Goal: Information Seeking & Learning: Learn about a topic

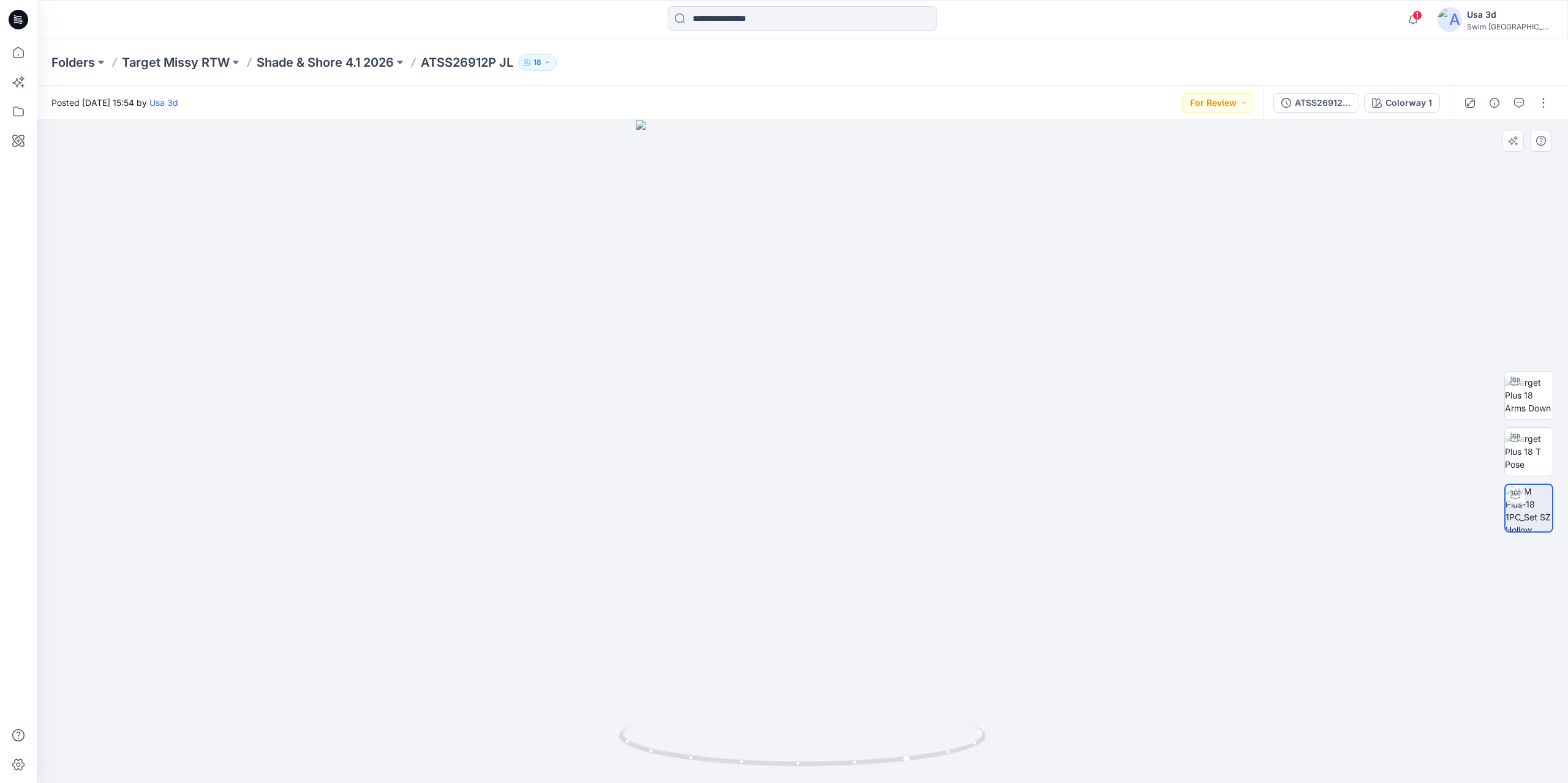
drag, startPoint x: 939, startPoint y: 348, endPoint x: 843, endPoint y: 358, distance: 96.5
click at [939, 348] on div at bounding box center [802, 452] width 1531 height 663
click at [821, 361] on div at bounding box center [802, 452] width 1531 height 663
click at [1545, 104] on button "button" at bounding box center [1544, 103] width 20 height 20
click at [1471, 172] on button "Edit" at bounding box center [1492, 166] width 113 height 23
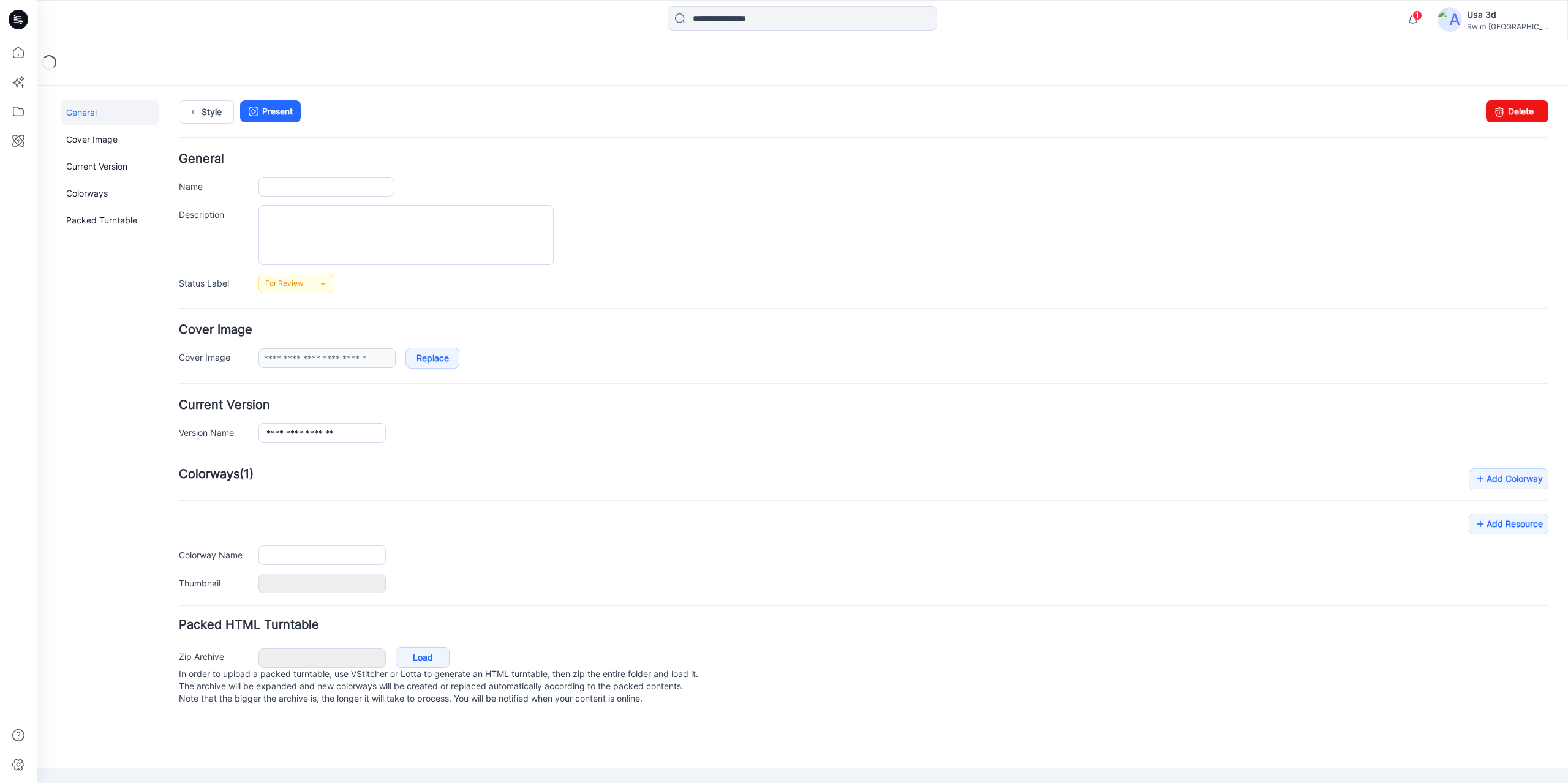
type input "**********"
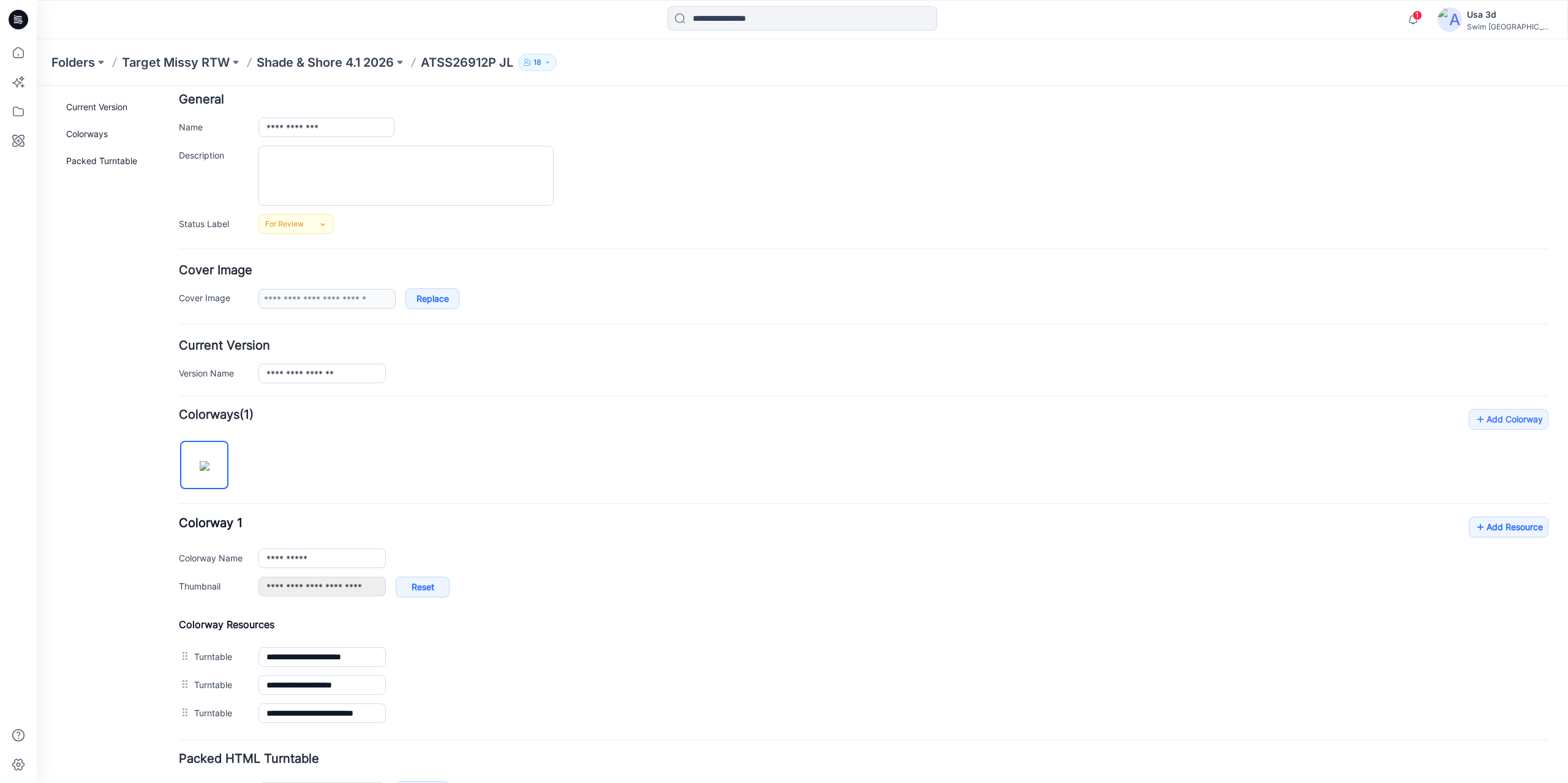
scroll to position [144, 0]
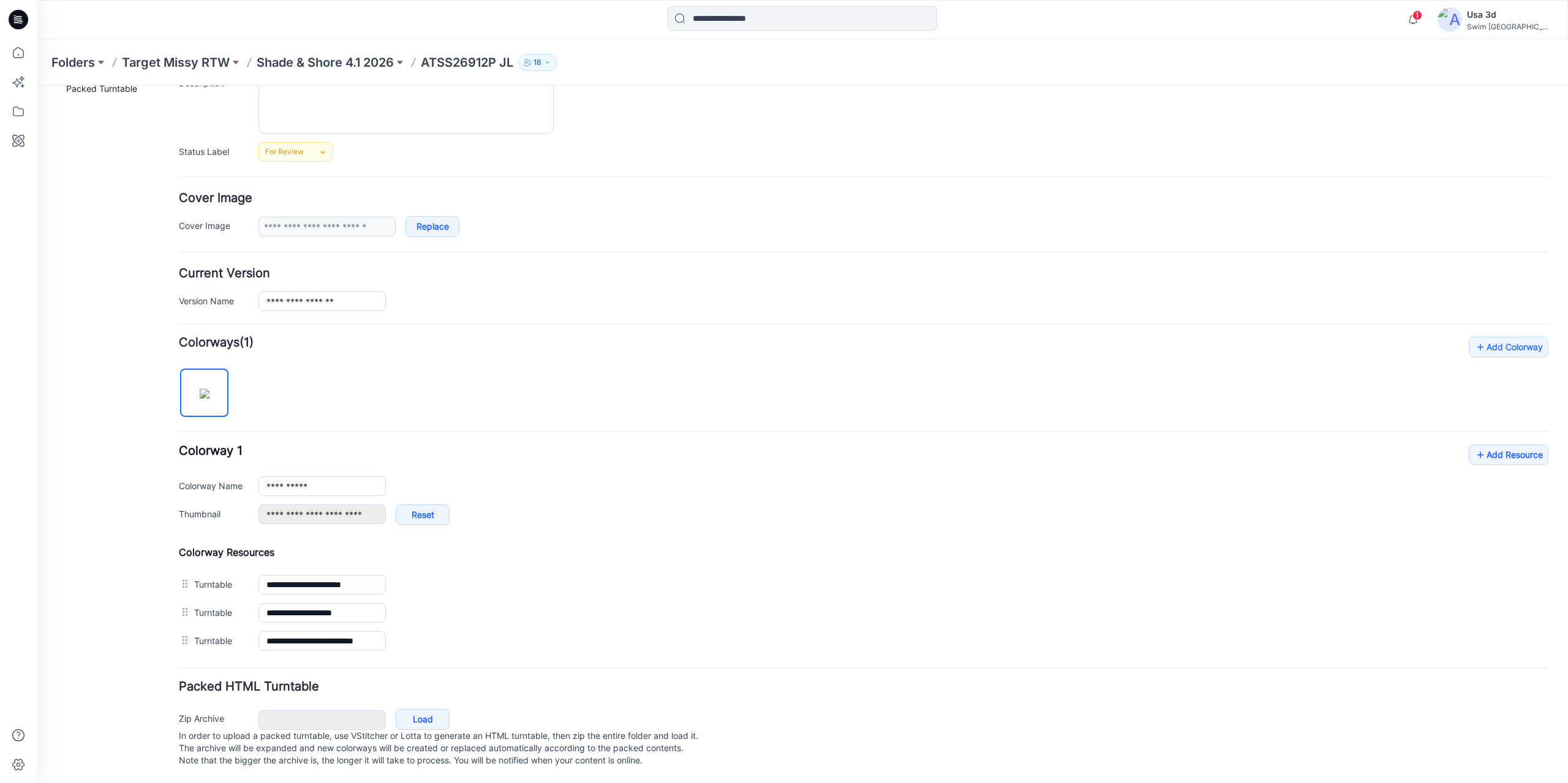
click at [1492, 455] on div "**********" at bounding box center [864, 491] width 1370 height 93
click at [1494, 445] on link "Add Resource" at bounding box center [1509, 455] width 80 height 21
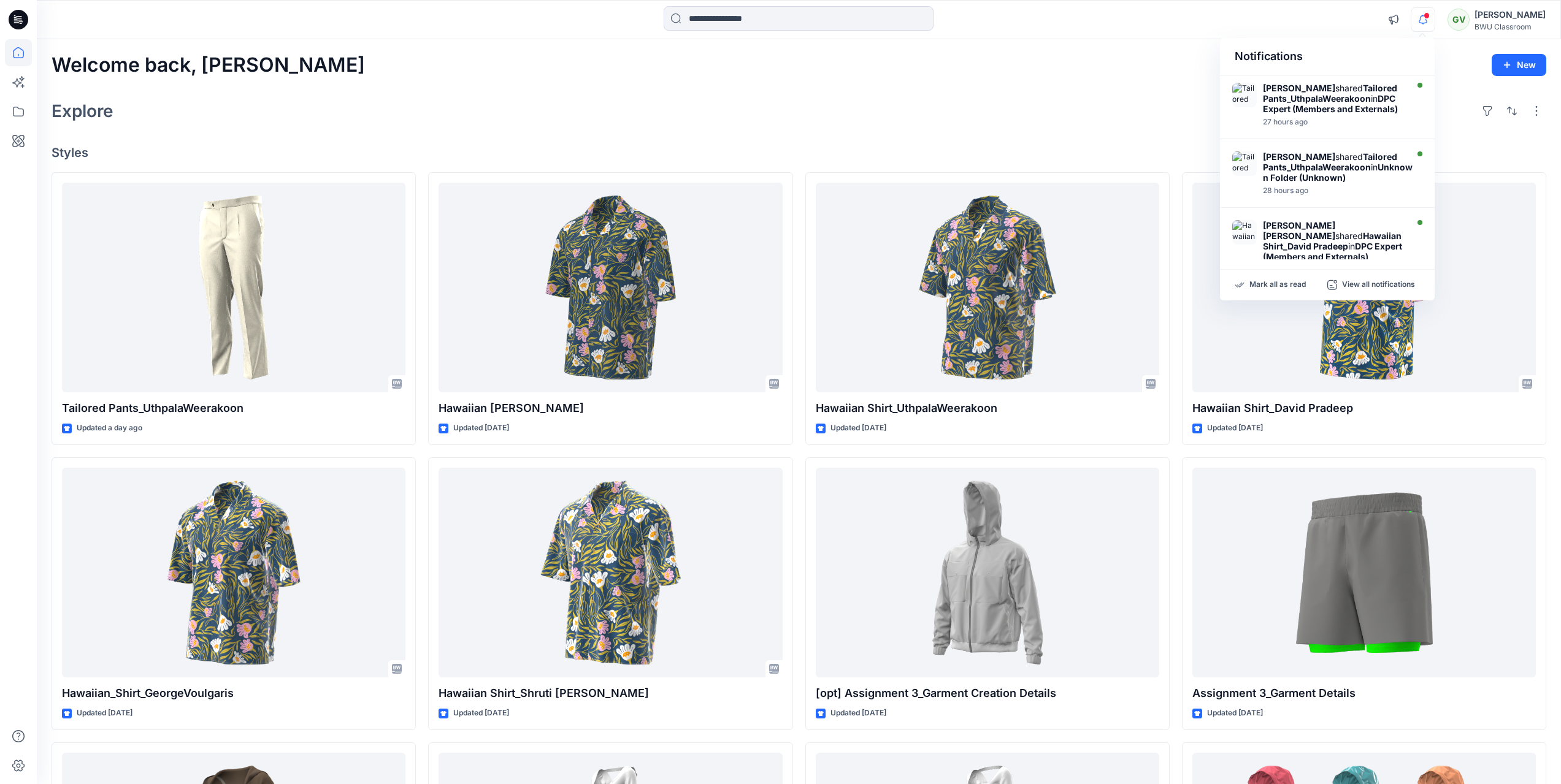
click at [1425, 21] on icon "button" at bounding box center [1422, 19] width 8 height 8
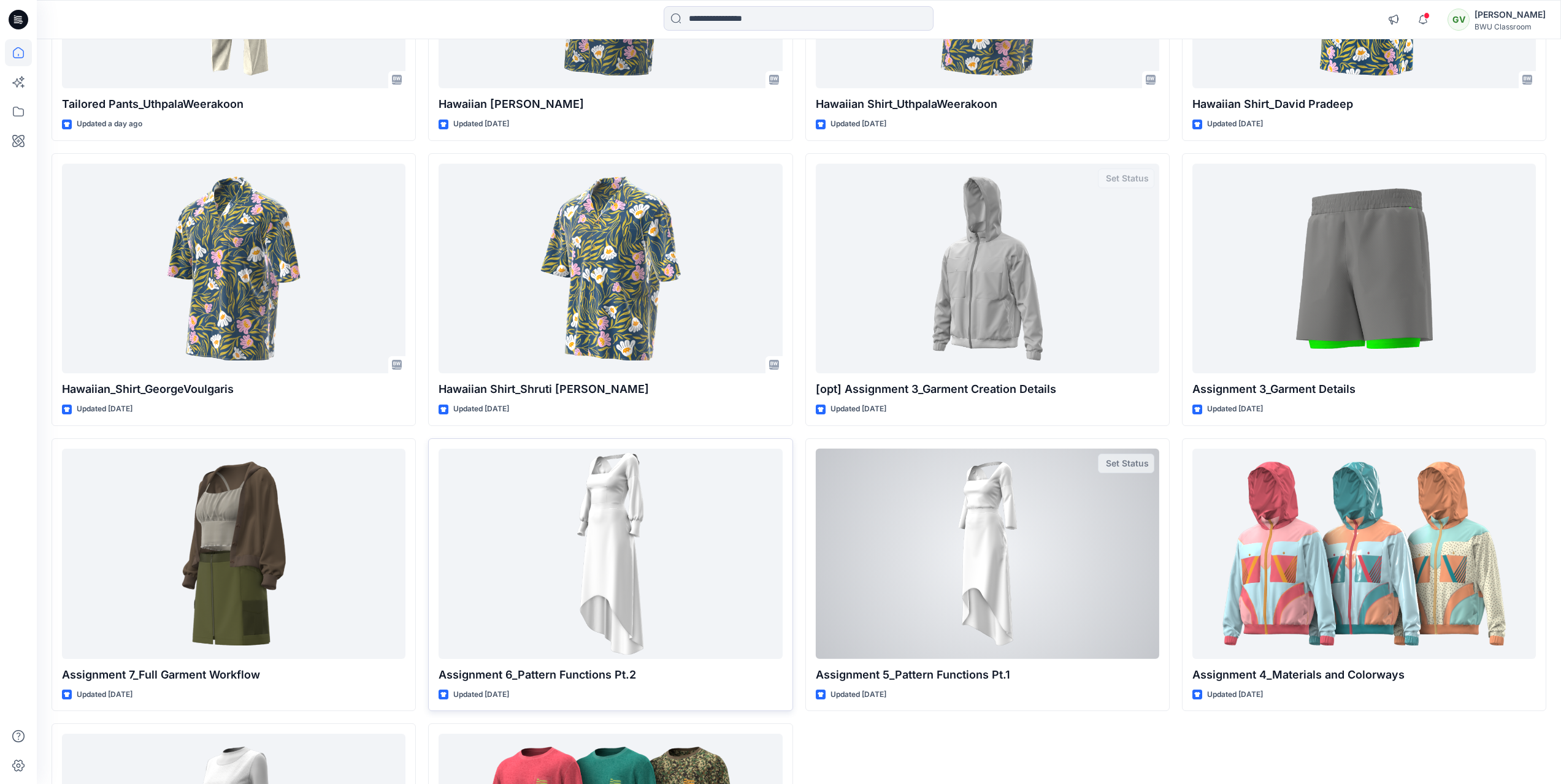
scroll to position [368, 0]
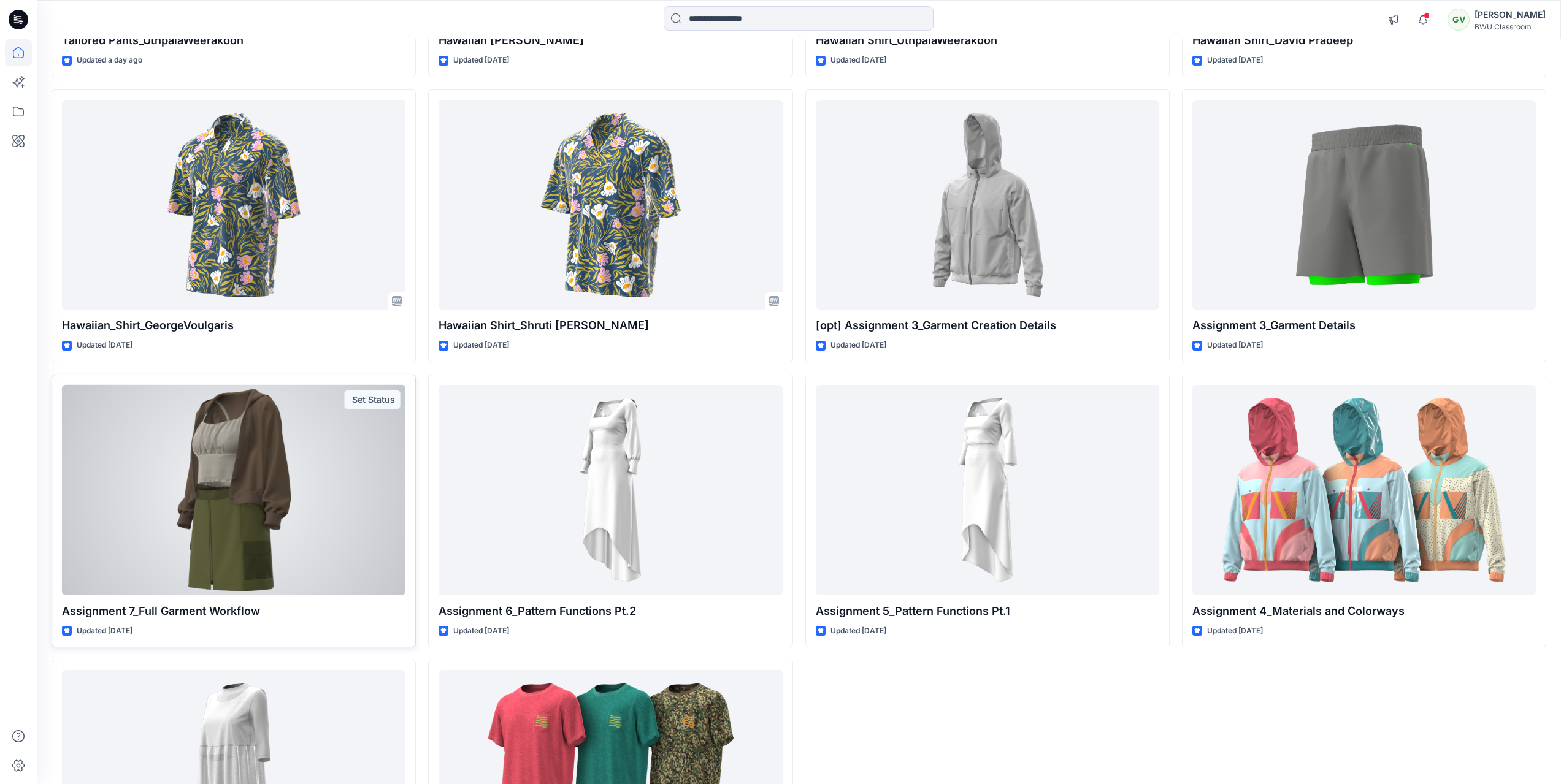
click at [311, 474] on div at bounding box center [233, 490] width 343 height 210
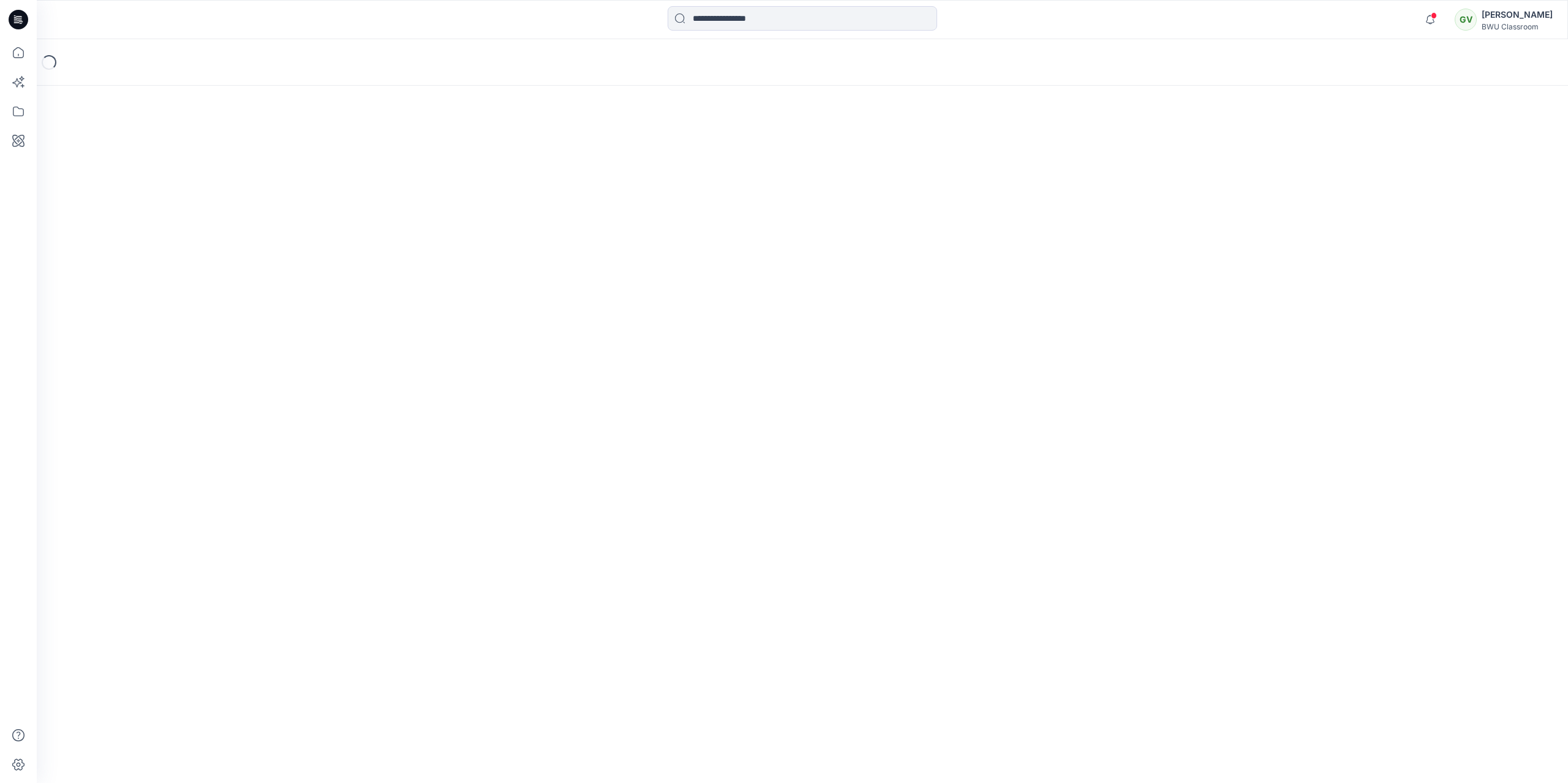
click at [310, 473] on div "Loading..." at bounding box center [802, 411] width 1531 height 744
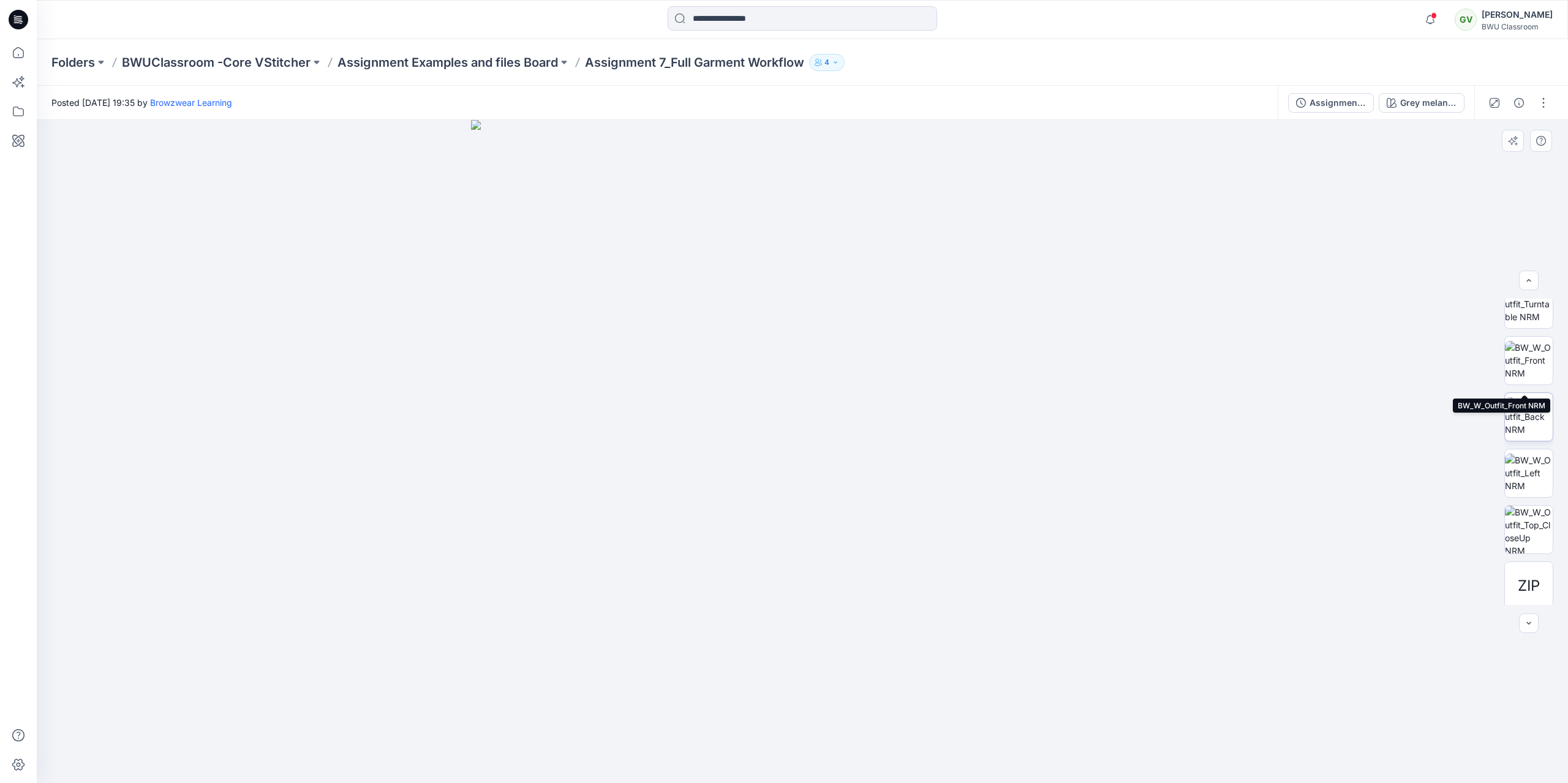
scroll to position [81, 0]
drag, startPoint x: 1525, startPoint y: 577, endPoint x: 1435, endPoint y: 656, distance: 119.8
click at [1435, 656] on div at bounding box center [802, 452] width 1531 height 663
click at [489, 56] on p "Assignment Examples and files Board" at bounding box center [447, 62] width 220 height 18
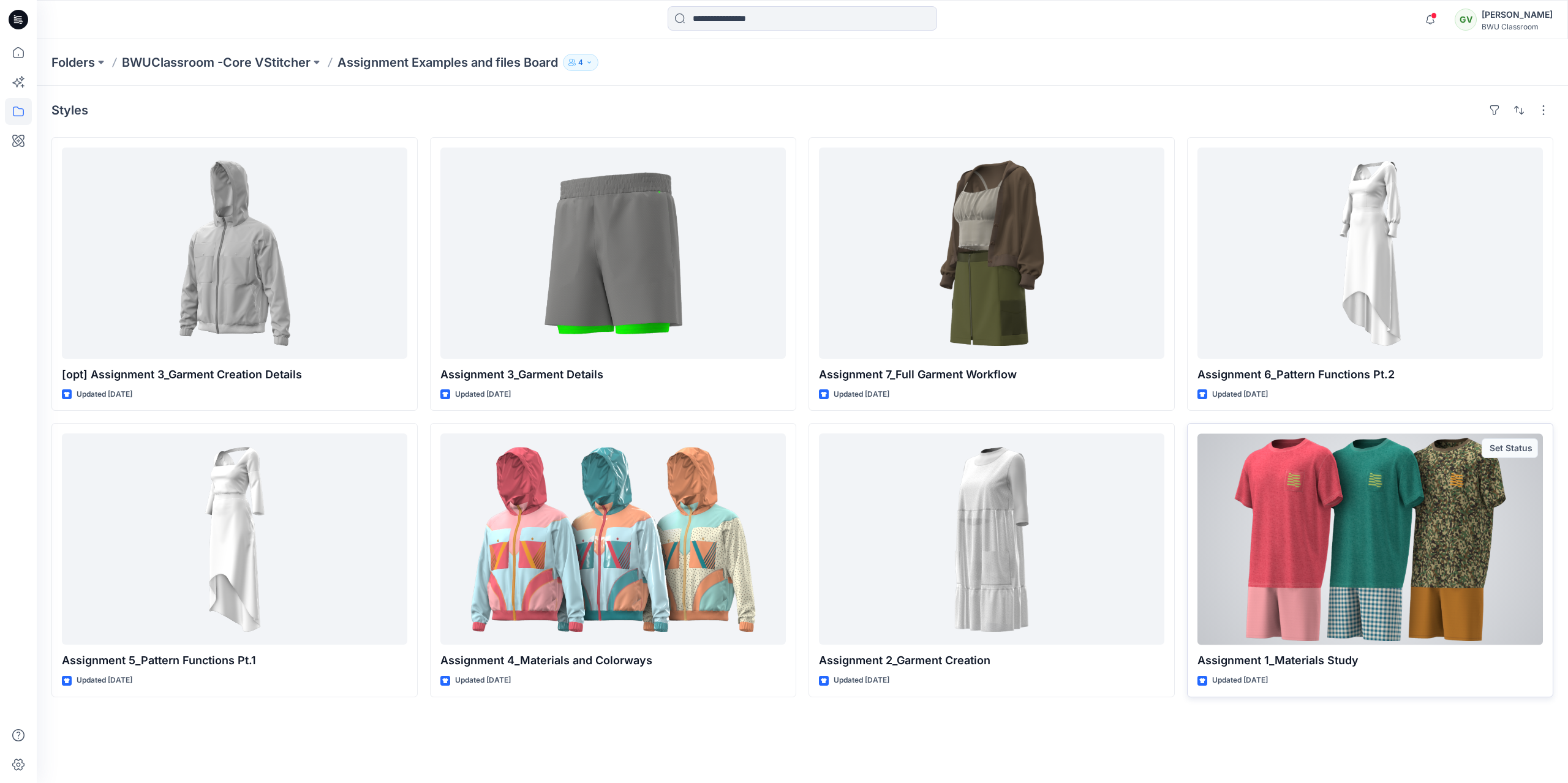
click at [1320, 523] on div at bounding box center [1370, 539] width 345 height 211
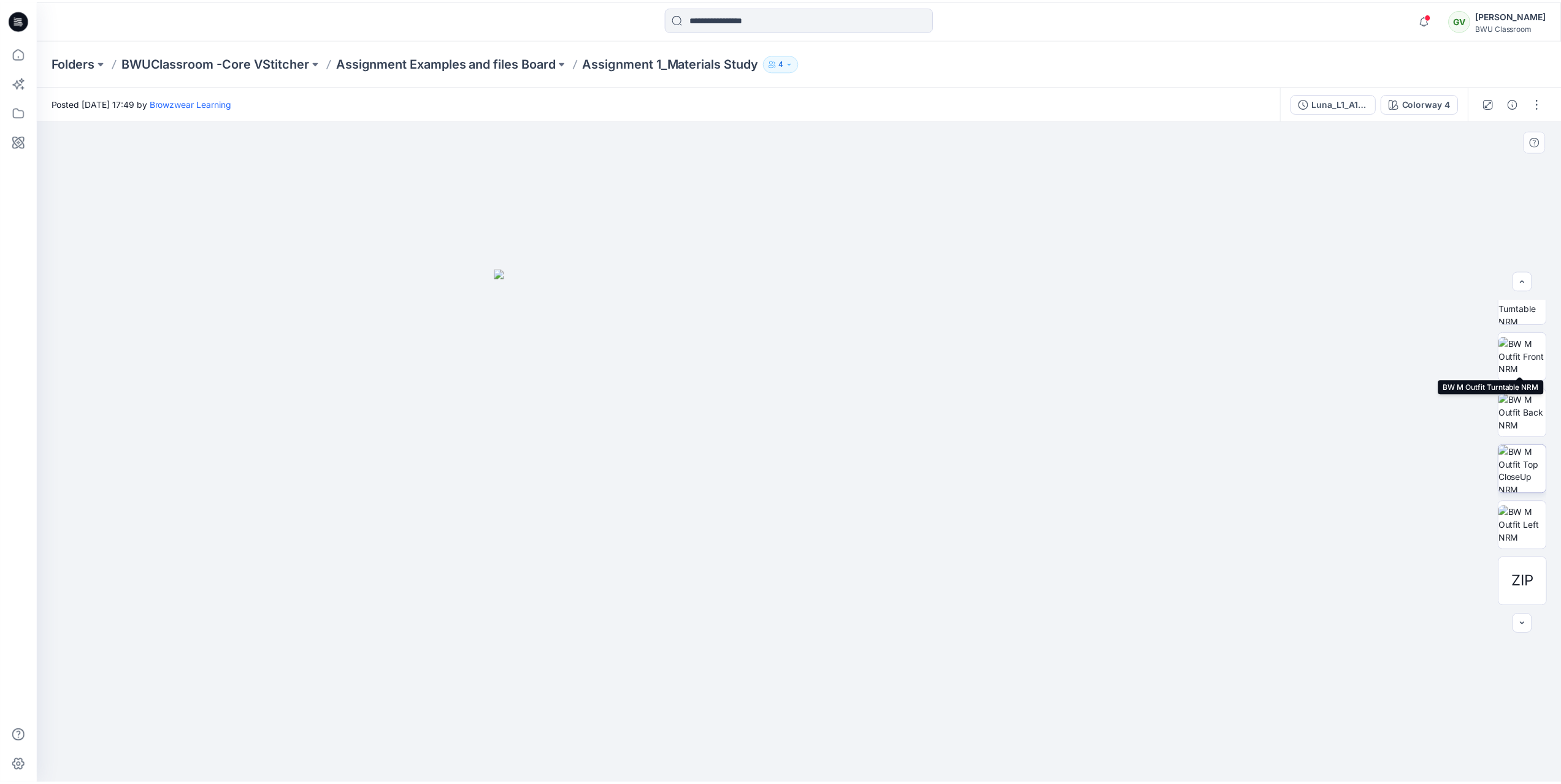
scroll to position [137, 0]
click at [1516, 524] on div "ZIP" at bounding box center [1530, 525] width 49 height 49
drag, startPoint x: 1523, startPoint y: 522, endPoint x: 1279, endPoint y: 577, distance: 250.1
click at [1279, 577] on div at bounding box center [803, 452] width 1534 height 664
click at [1431, 102] on div "Colorway 4" at bounding box center [1434, 103] width 49 height 14
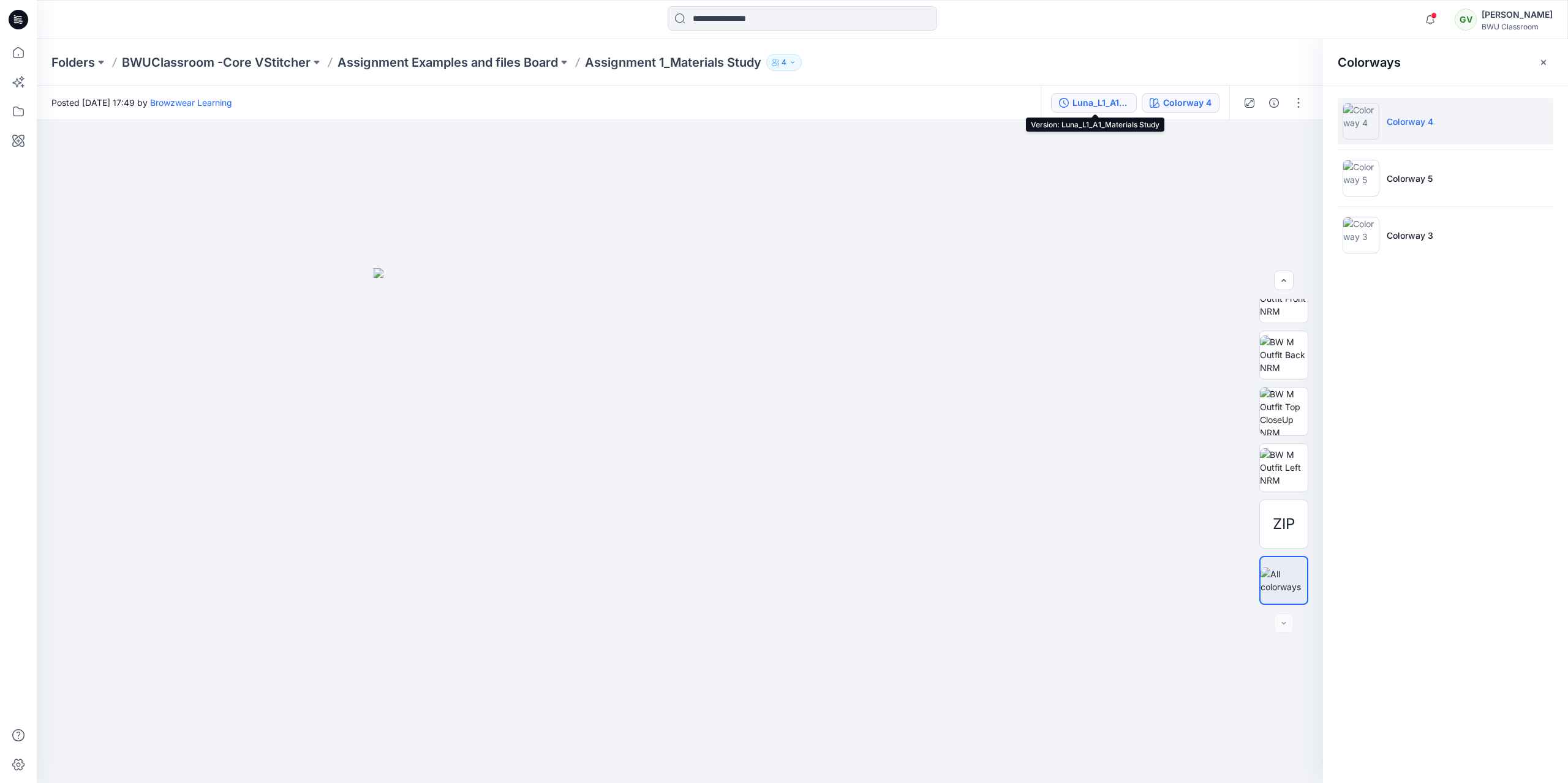
click at [1122, 104] on div "Luna_L1_A1_Materials Study" at bounding box center [1101, 103] width 56 height 14
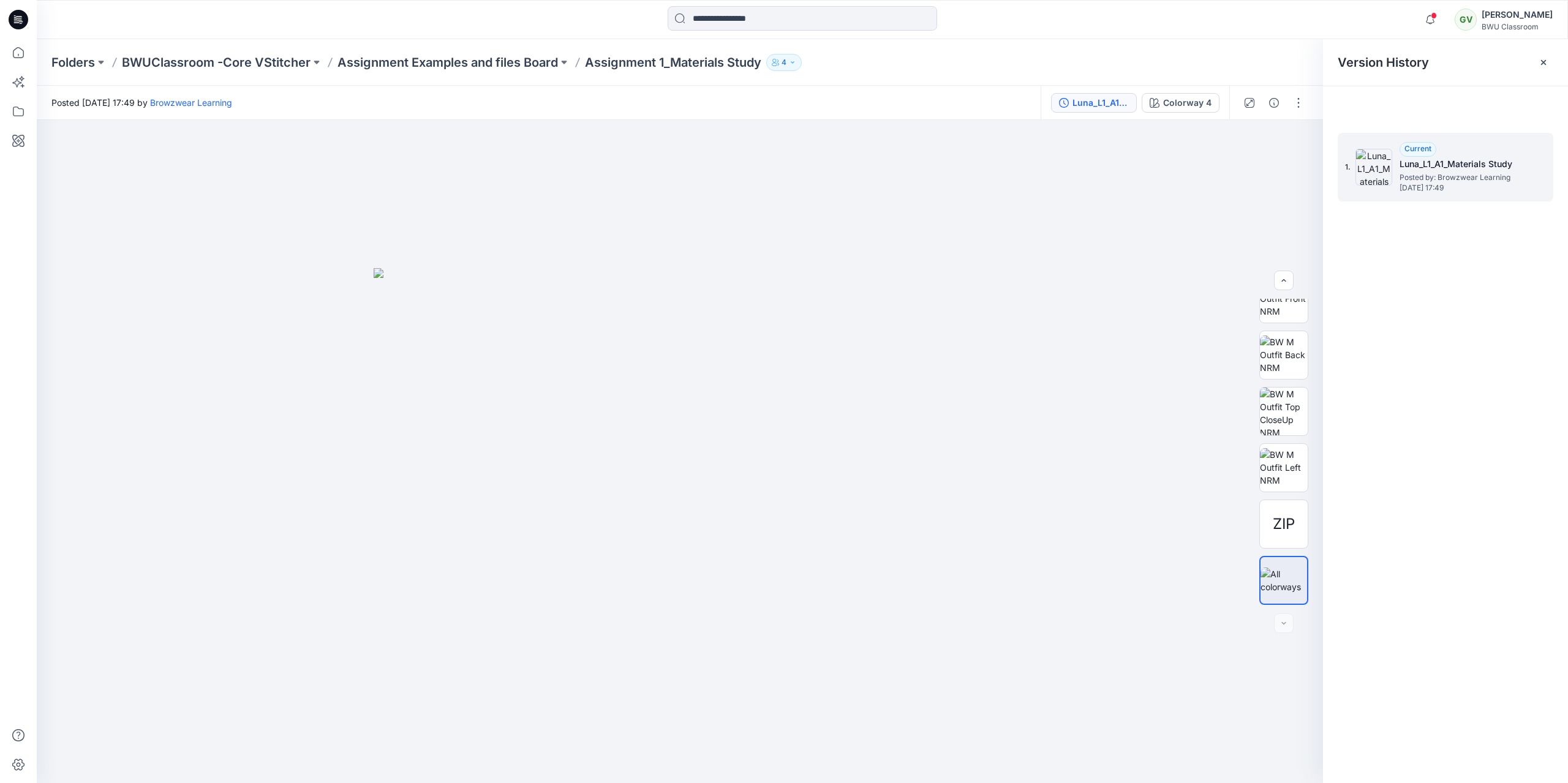
click at [1519, 141] on div "1. Current Luna_L1_A1_Materials Study Posted by: Browzwear Learning [DATE] 17:49" at bounding box center [1436, 167] width 184 height 59
click at [18, 18] on icon at bounding box center [18, 20] width 20 height 20
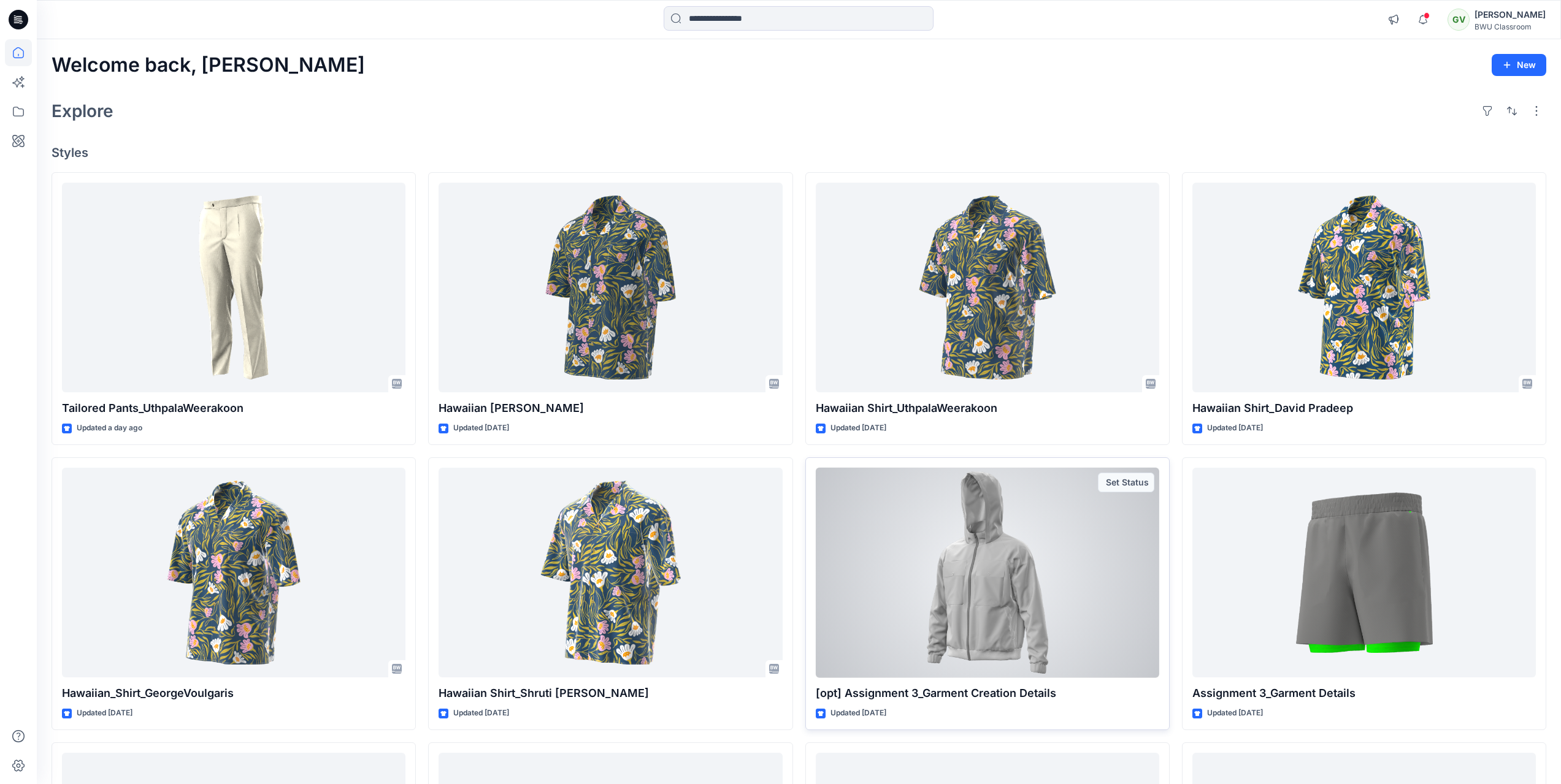
click at [935, 563] on div at bounding box center [987, 573] width 343 height 210
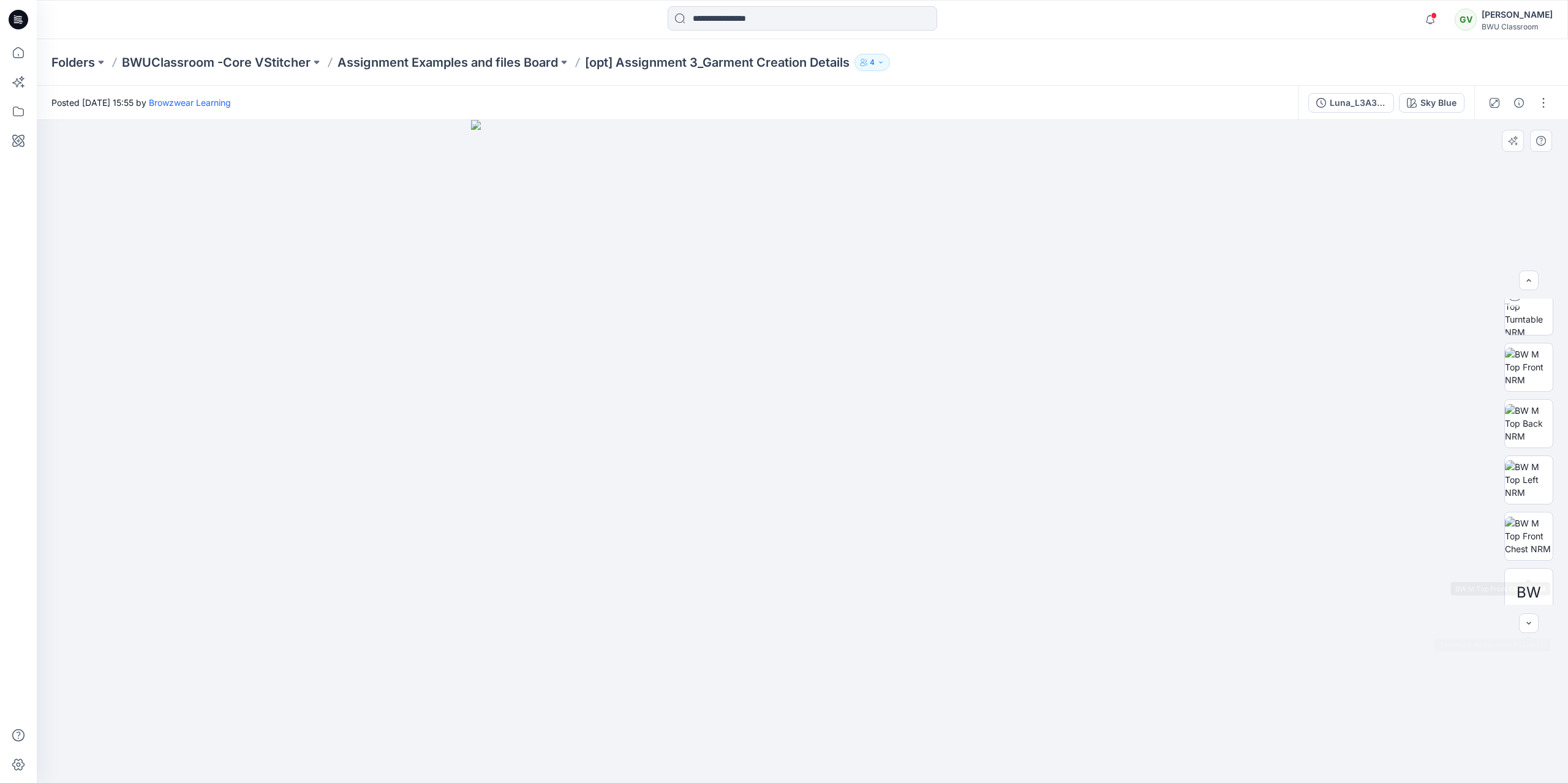
scroll to position [81, 0]
click at [1528, 578] on span "BW" at bounding box center [1529, 580] width 24 height 22
click at [1519, 578] on span "BW" at bounding box center [1529, 580] width 24 height 22
click at [1531, 629] on div at bounding box center [1529, 624] width 20 height 20
click at [1531, 621] on div at bounding box center [1529, 624] width 20 height 20
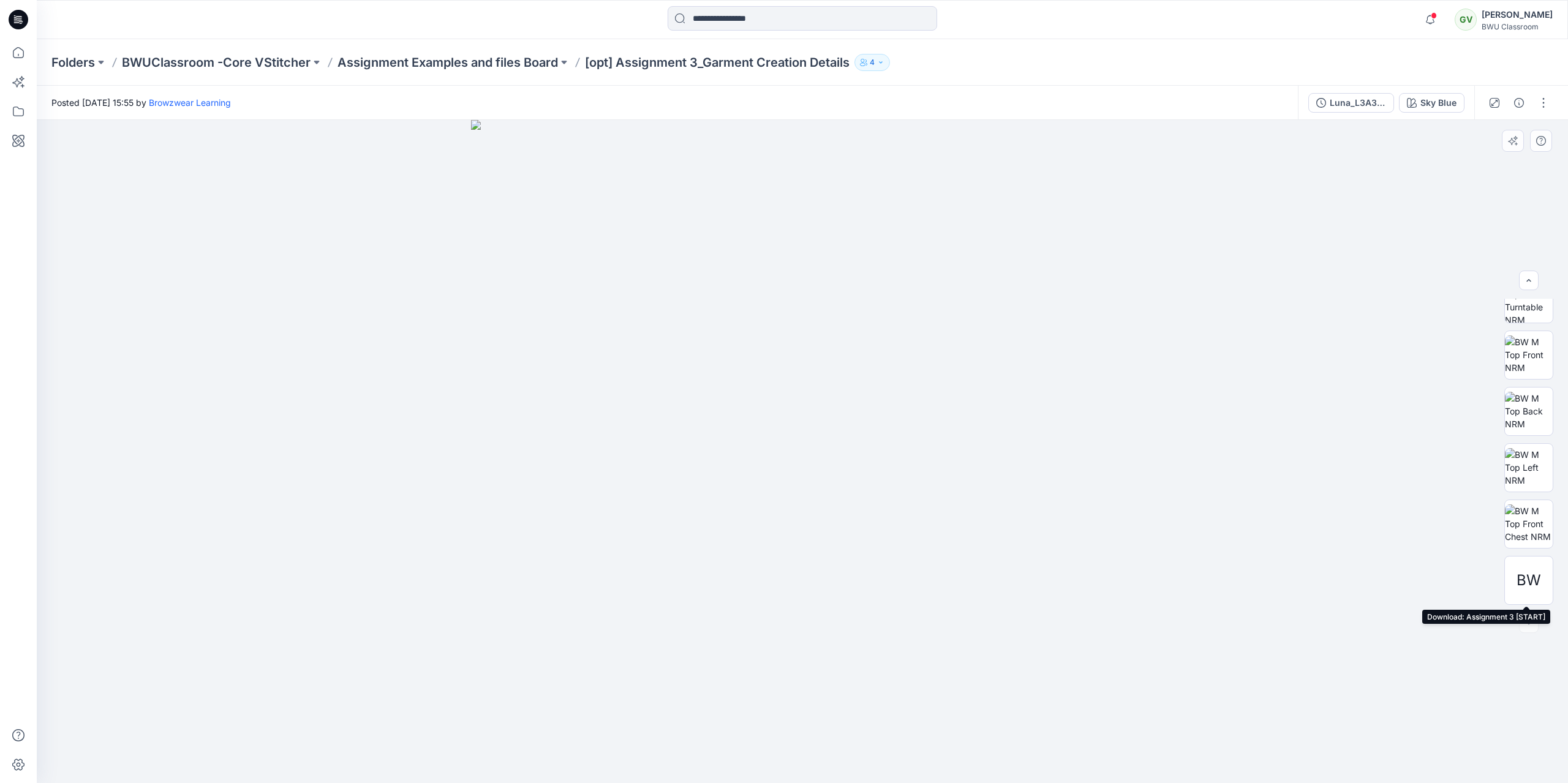
drag, startPoint x: 1531, startPoint y: 575, endPoint x: 1365, endPoint y: 629, distance: 174.6
click at [1365, 629] on div at bounding box center [802, 452] width 1531 height 663
click at [1435, 22] on icon "button" at bounding box center [1430, 20] width 24 height 24
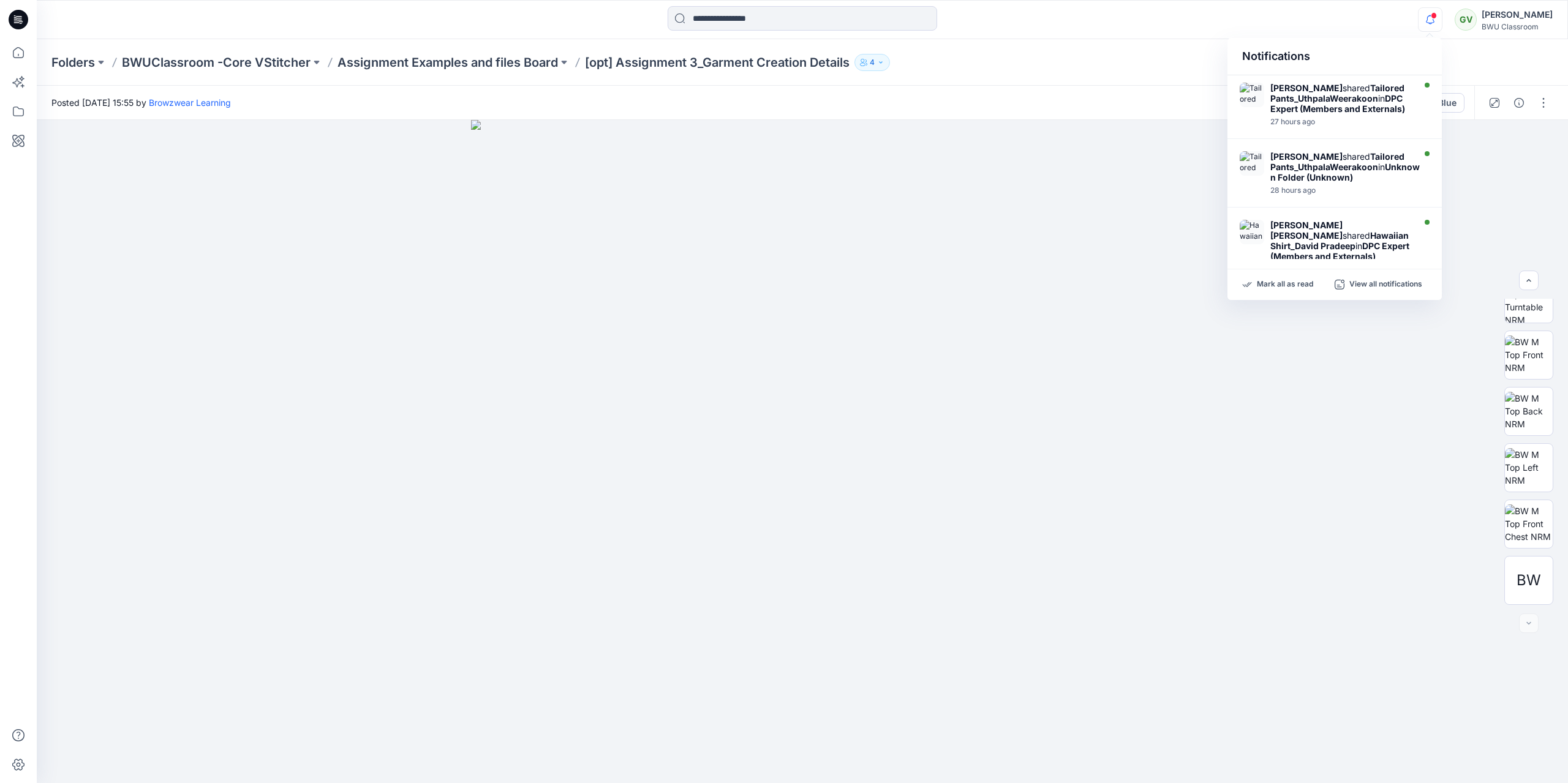
click at [1435, 22] on icon "button" at bounding box center [1430, 20] width 24 height 24
